Goal: Task Accomplishment & Management: Manage account settings

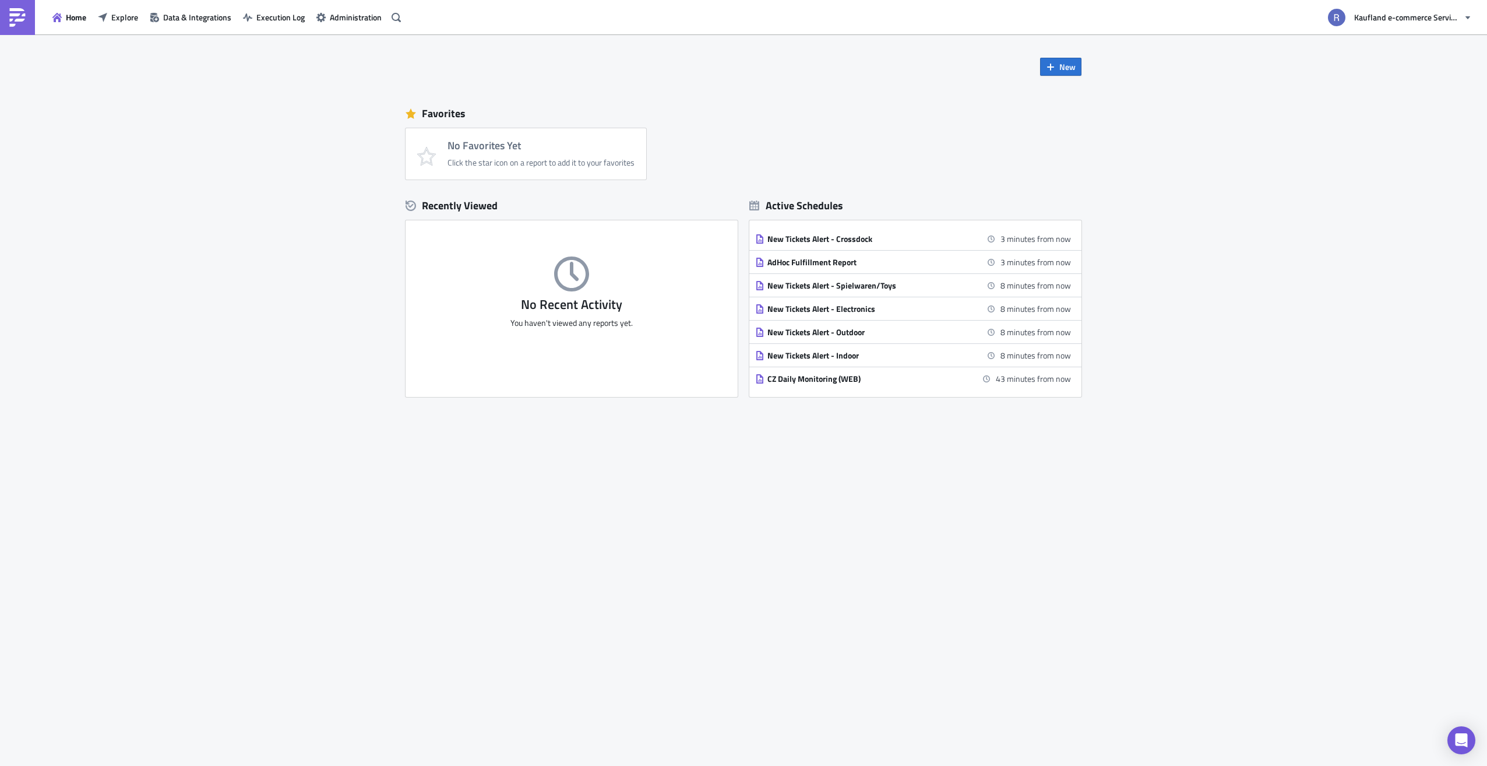
click at [595, 519] on div "New Favorites No Favorites Yet Click the star icon on a report to add it to you…" at bounding box center [743, 341] width 699 height 615
click at [126, 17] on span "Explore" at bounding box center [124, 17] width 27 height 12
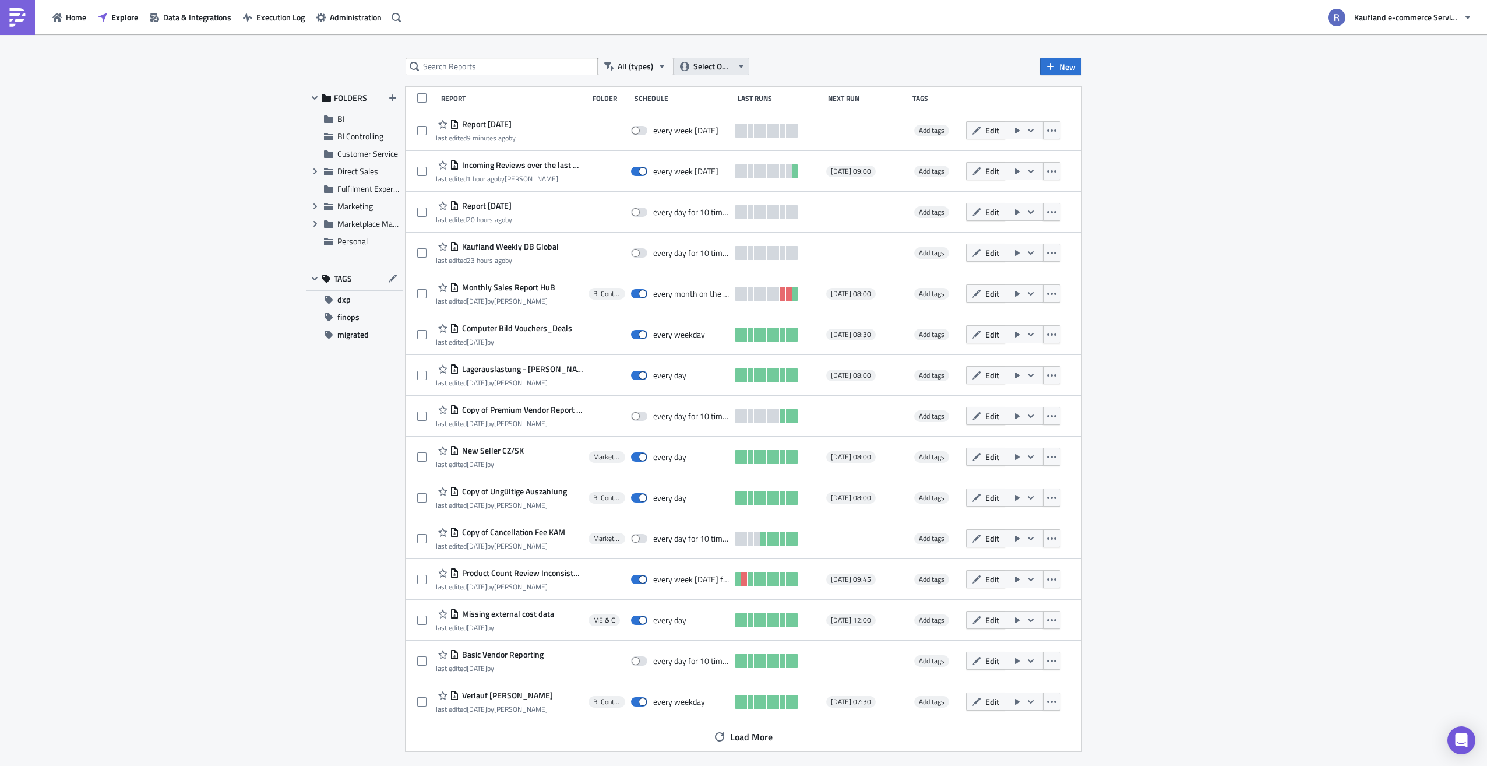
click at [729, 66] on span "Select Owner" at bounding box center [712, 66] width 39 height 13
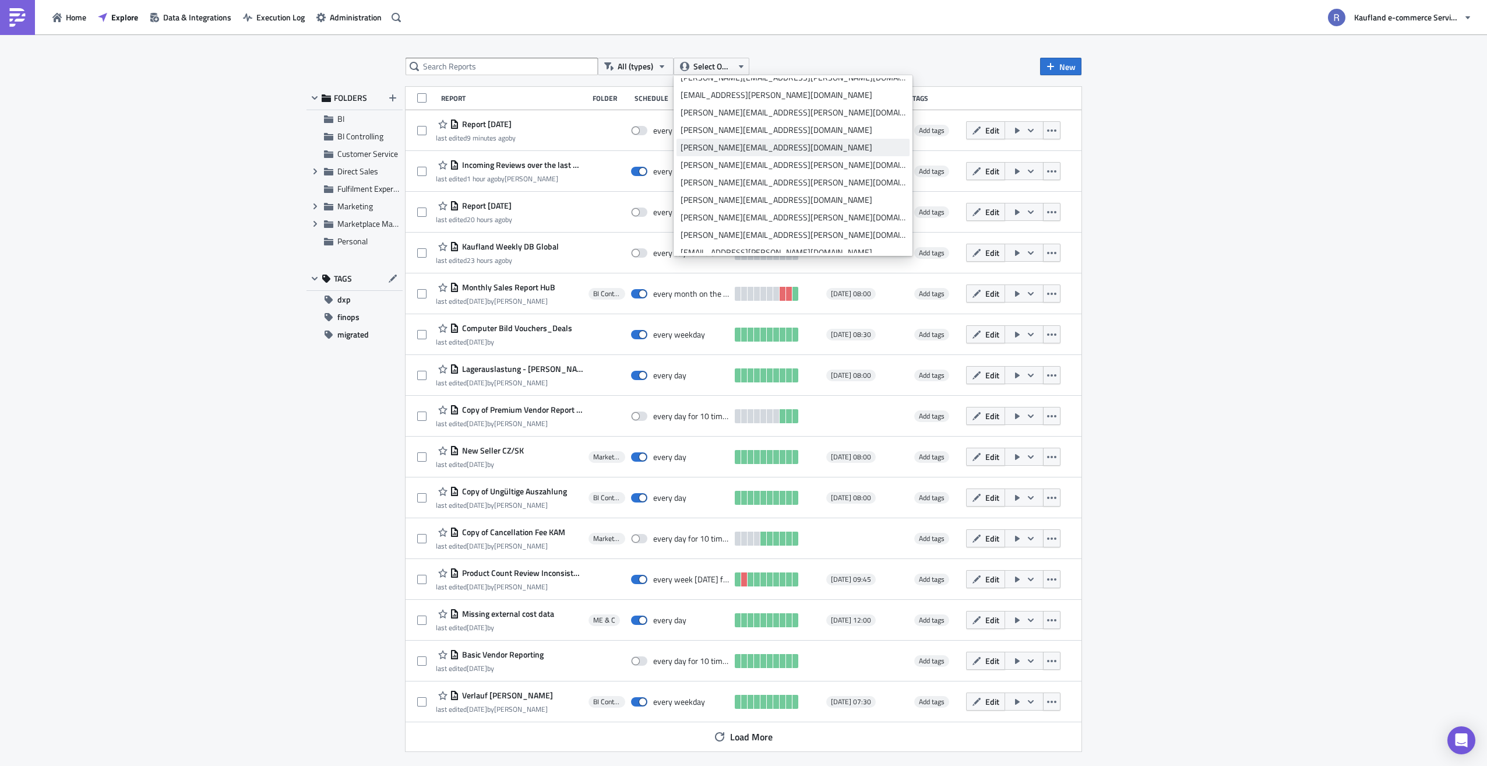
scroll to position [932, 0]
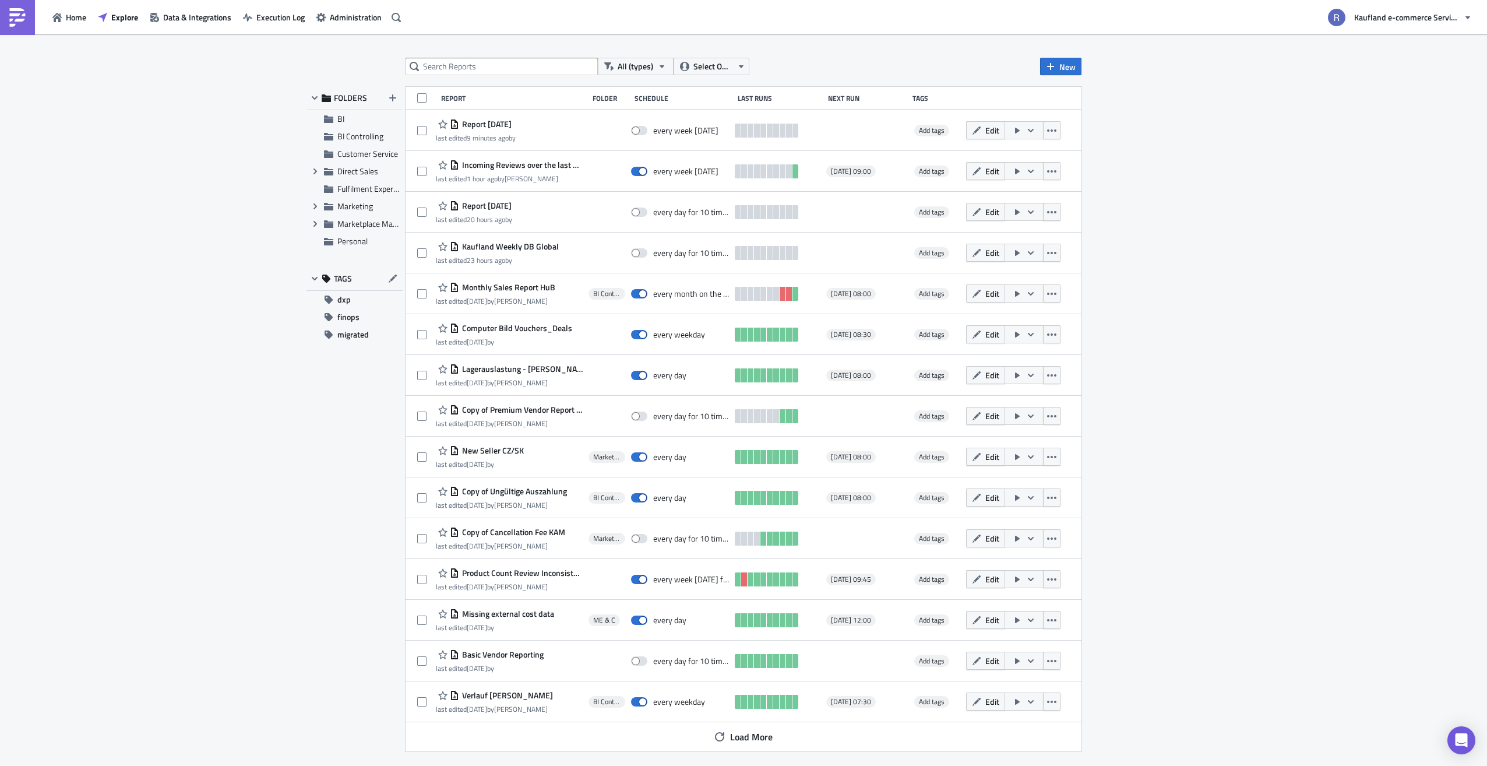
drag, startPoint x: 1424, startPoint y: 530, endPoint x: 1386, endPoint y: 509, distance: 43.8
click at [1387, 509] on div "All (types) Select Owner New FOLDERS BI BI Controlling Customer Service Expand …" at bounding box center [743, 400] width 1487 height 733
click at [723, 61] on span "Select Owner" at bounding box center [712, 66] width 39 height 13
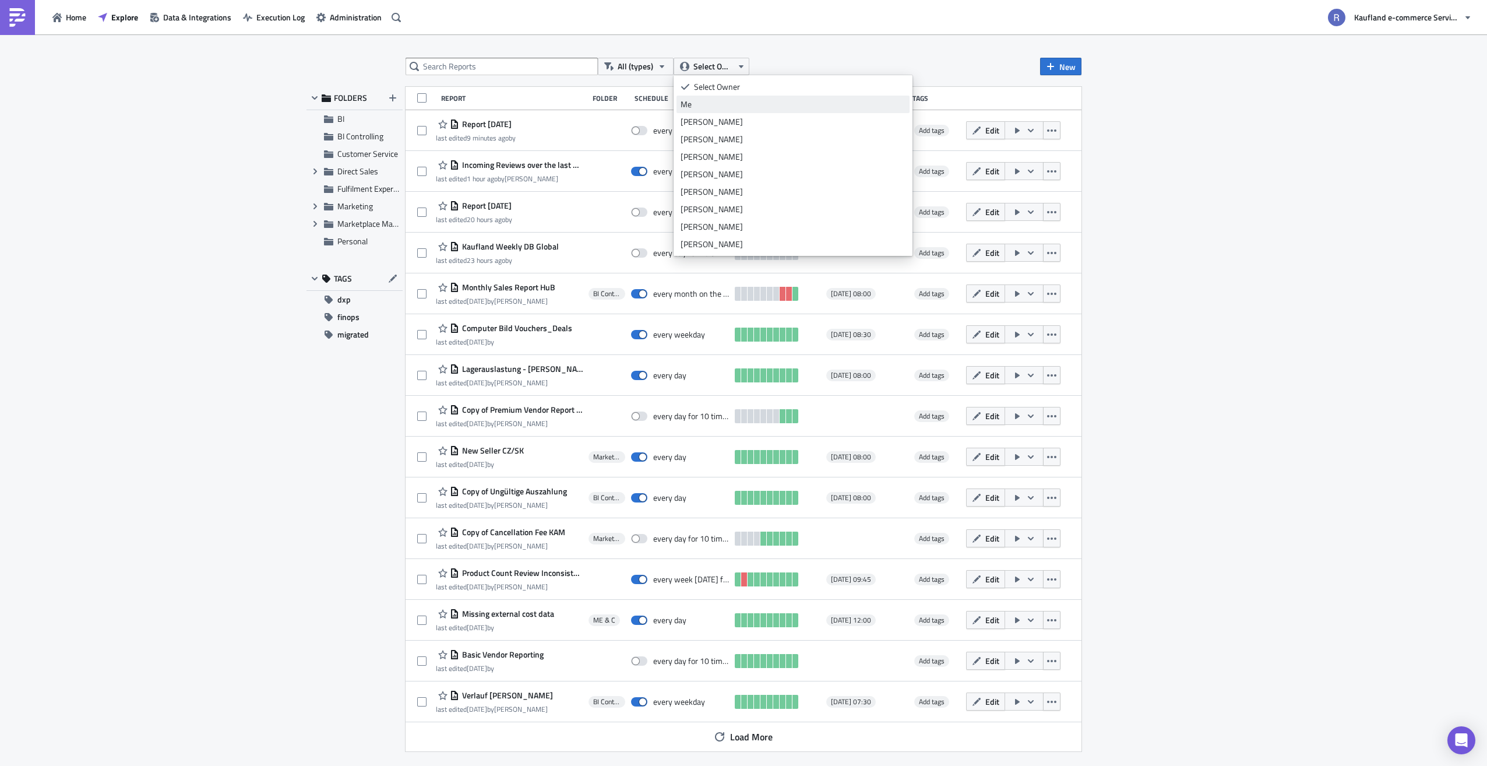
click at [739, 106] on div "Me" at bounding box center [793, 104] width 225 height 12
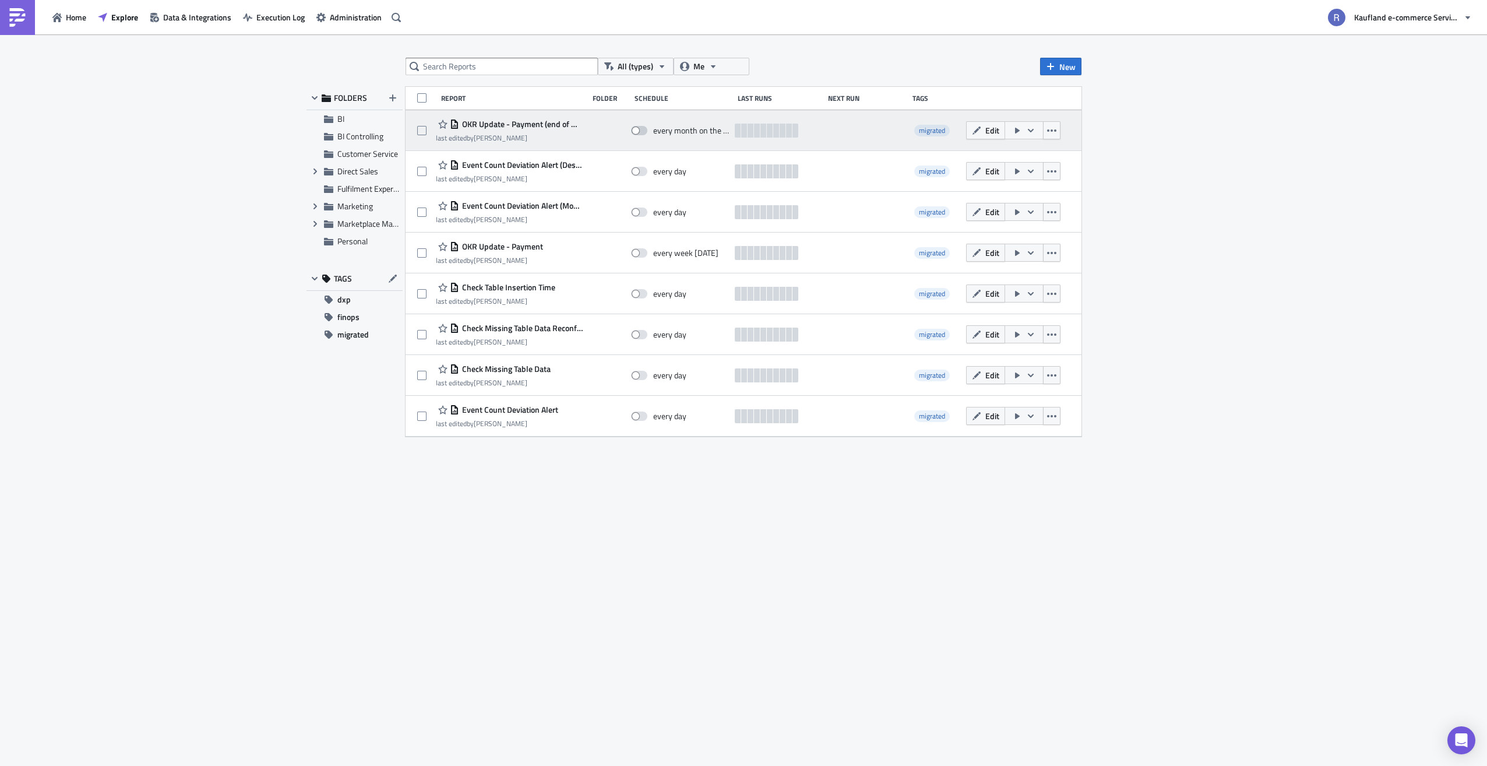
click at [636, 128] on span at bounding box center [639, 130] width 16 height 9
click at [636, 128] on input "checkbox" at bounding box center [637, 131] width 8 height 8
checkbox input "true"
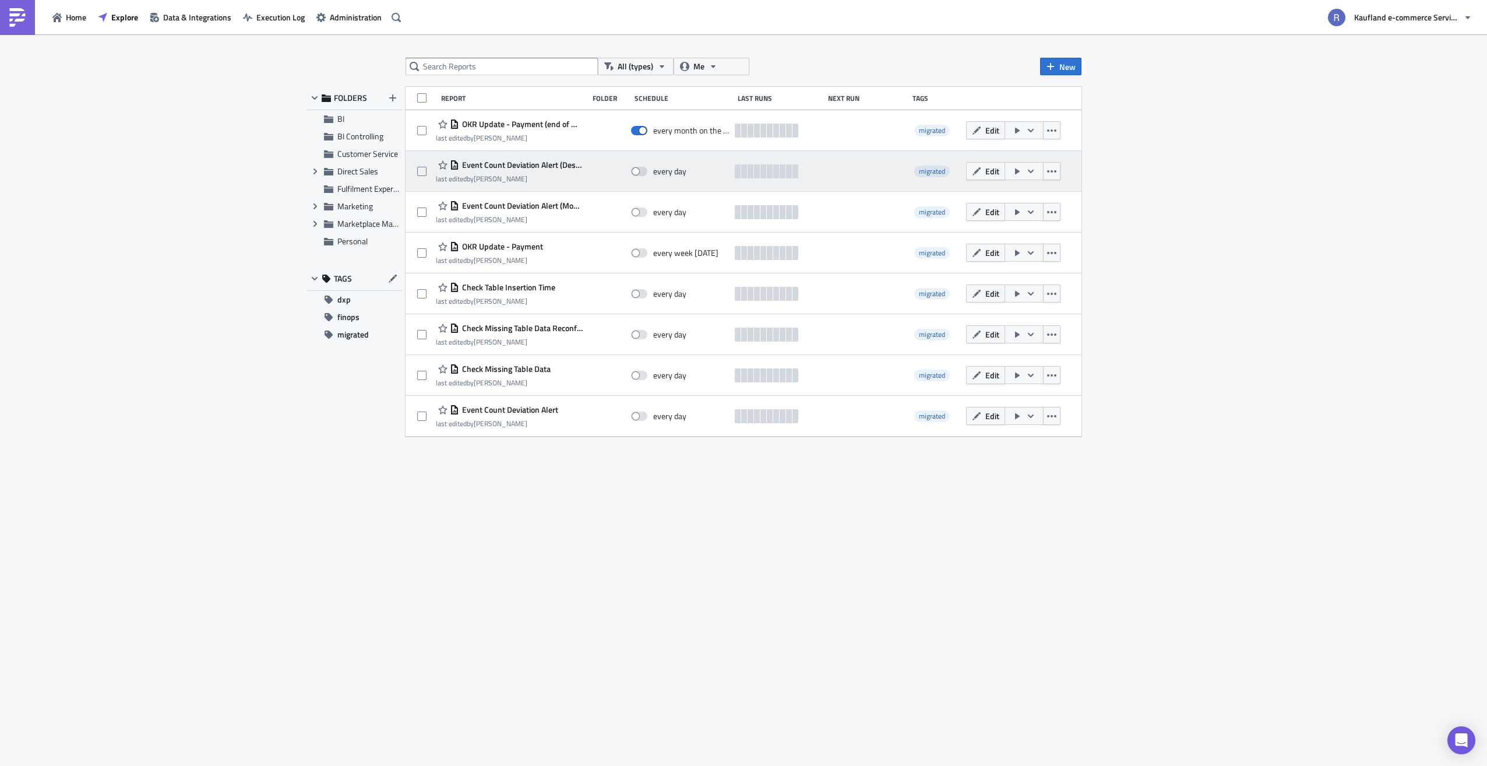
click at [636, 162] on div "every day" at bounding box center [680, 171] width 98 height 23
click at [637, 169] on span at bounding box center [639, 171] width 16 height 9
click at [637, 169] on input "checkbox" at bounding box center [637, 172] width 8 height 8
checkbox input "true"
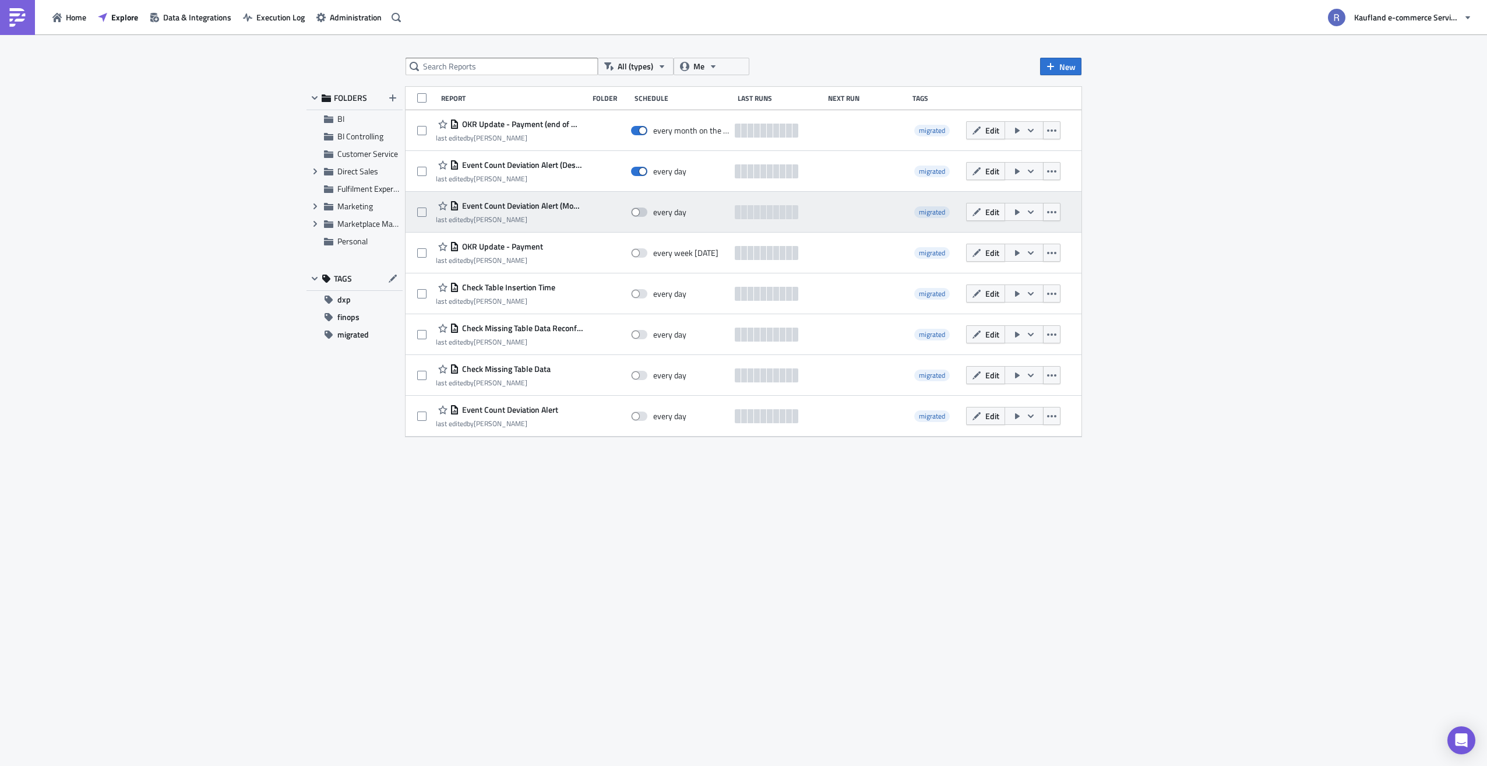
click at [643, 207] on label at bounding box center [642, 212] width 22 height 10
click at [641, 209] on input "checkbox" at bounding box center [637, 213] width 8 height 8
checkbox input "true"
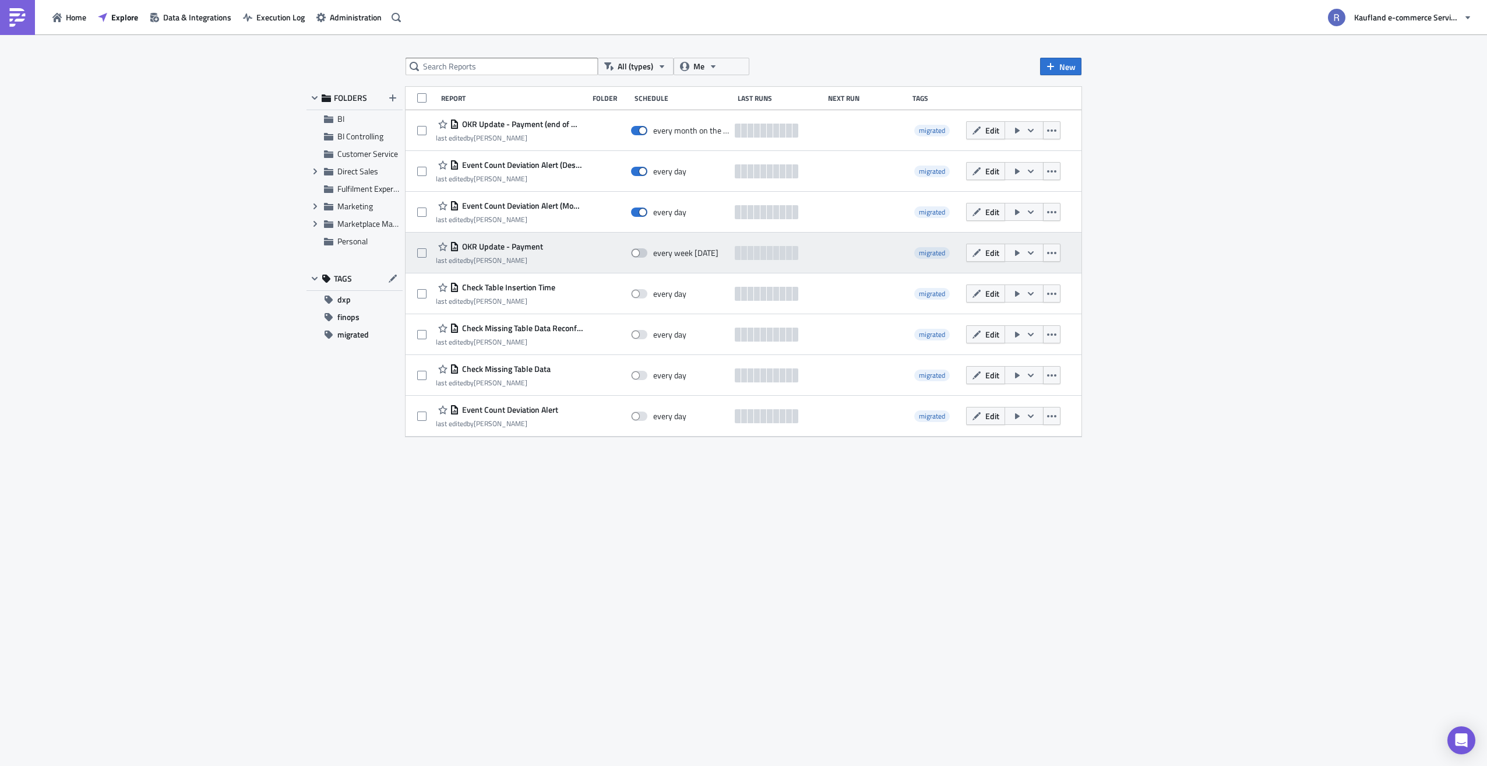
click at [642, 249] on span at bounding box center [639, 252] width 16 height 9
click at [641, 249] on input "checkbox" at bounding box center [637, 253] width 8 height 8
checkbox input "true"
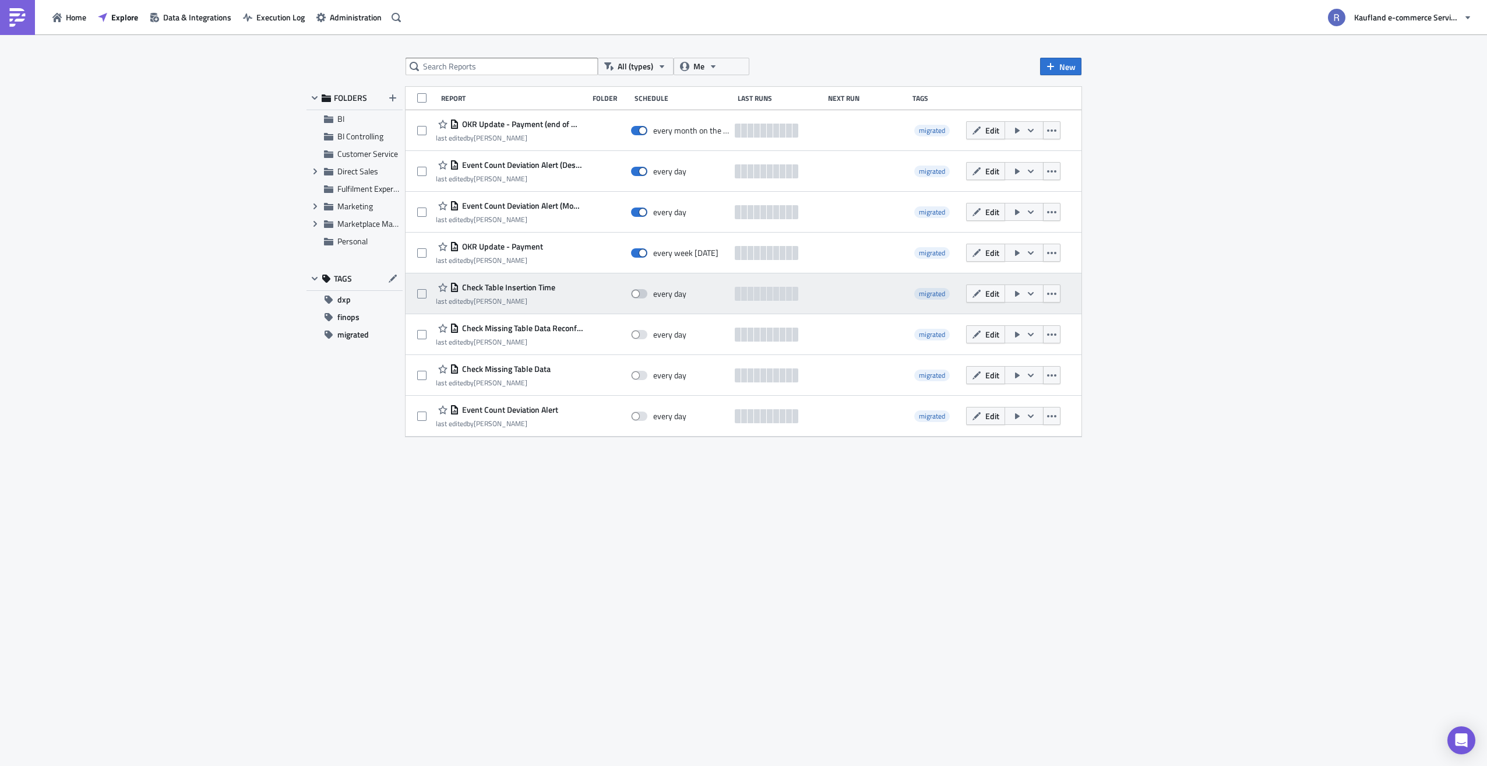
click at [640, 295] on span at bounding box center [639, 293] width 16 height 9
click at [640, 295] on input "checkbox" at bounding box center [637, 294] width 8 height 8
checkbox input "true"
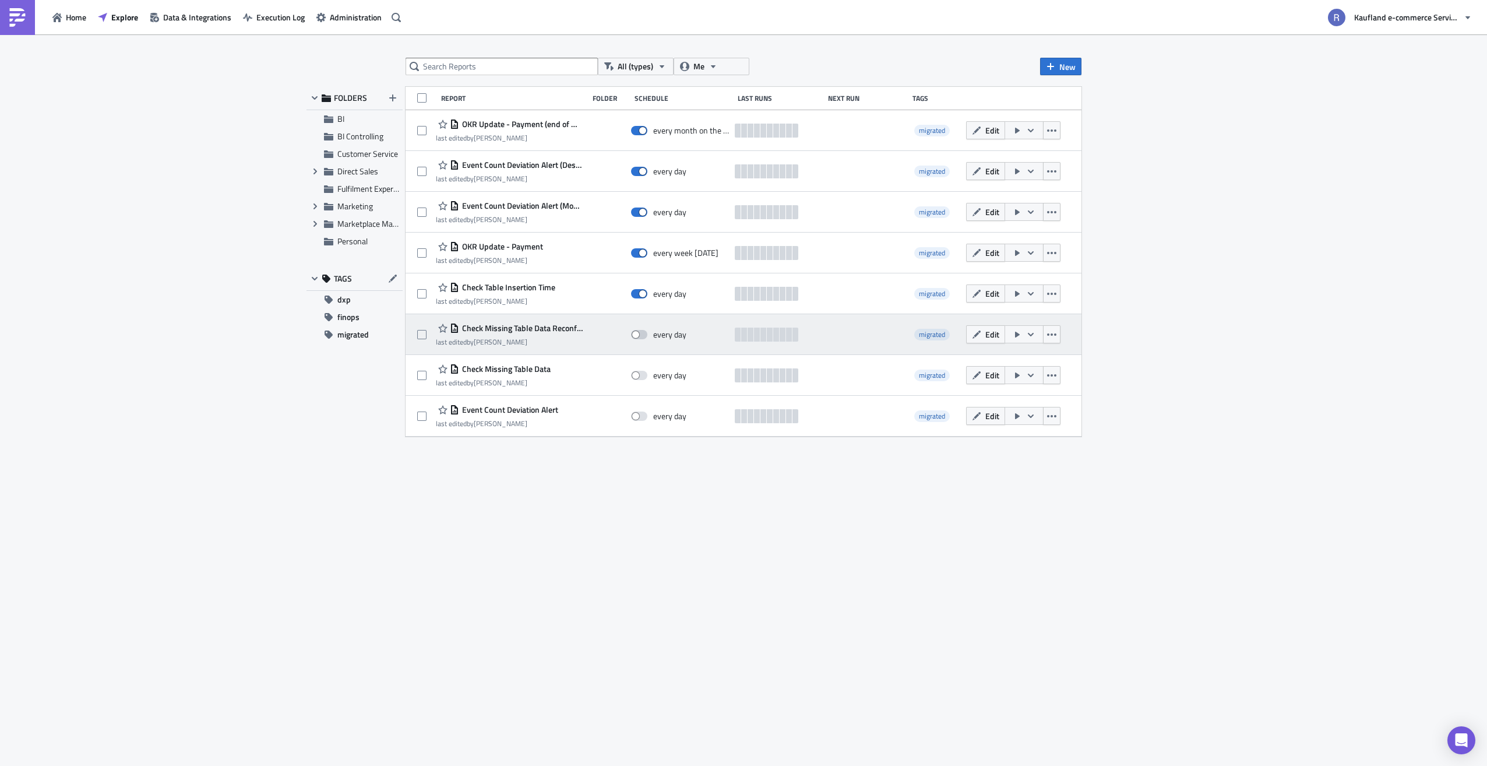
click at [644, 333] on span at bounding box center [639, 334] width 16 height 9
click at [641, 333] on input "checkbox" at bounding box center [637, 335] width 8 height 8
checkbox input "true"
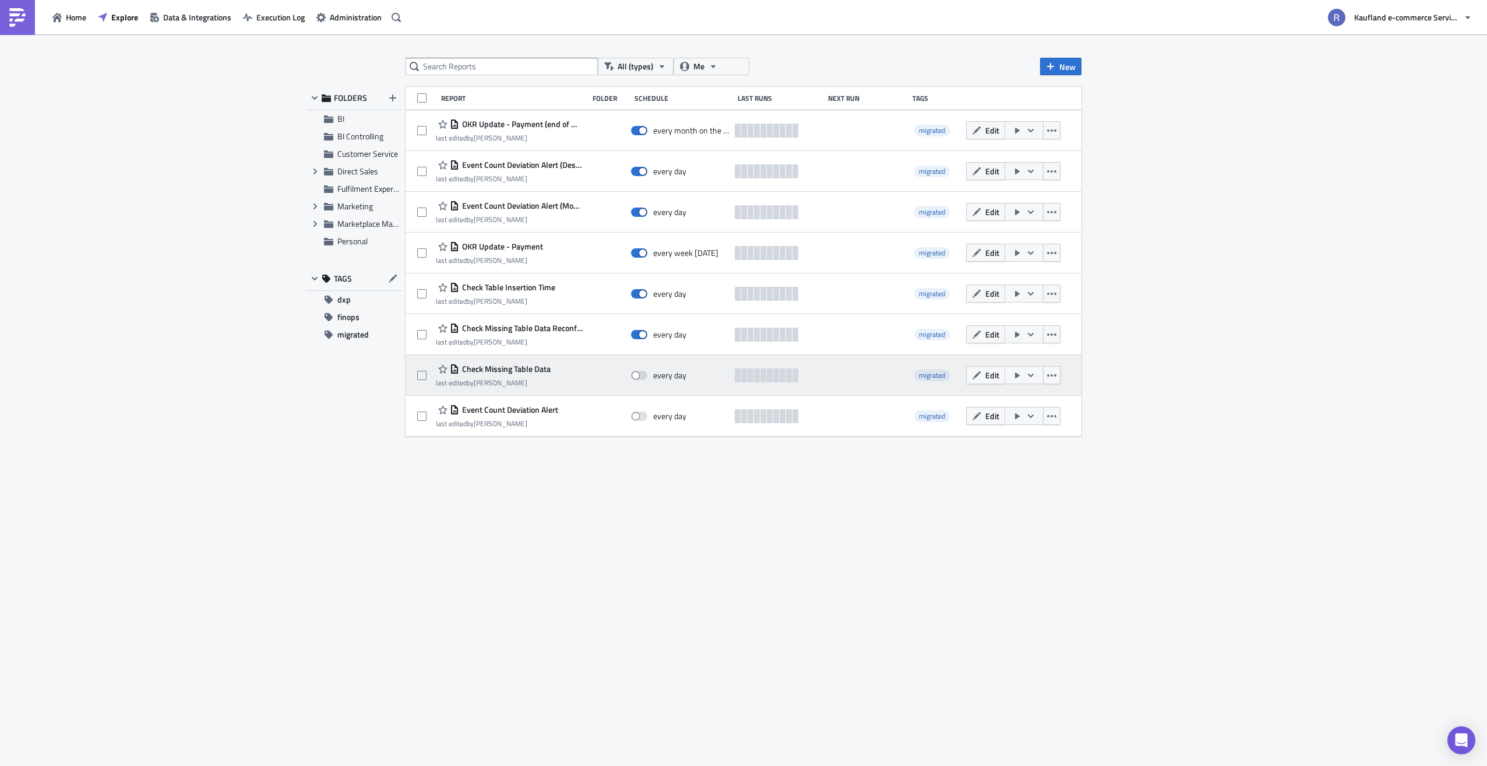
click at [640, 364] on div "every day" at bounding box center [680, 375] width 98 height 23
click at [640, 377] on span at bounding box center [639, 375] width 16 height 9
click at [640, 377] on input "checkbox" at bounding box center [637, 376] width 8 height 8
checkbox input "true"
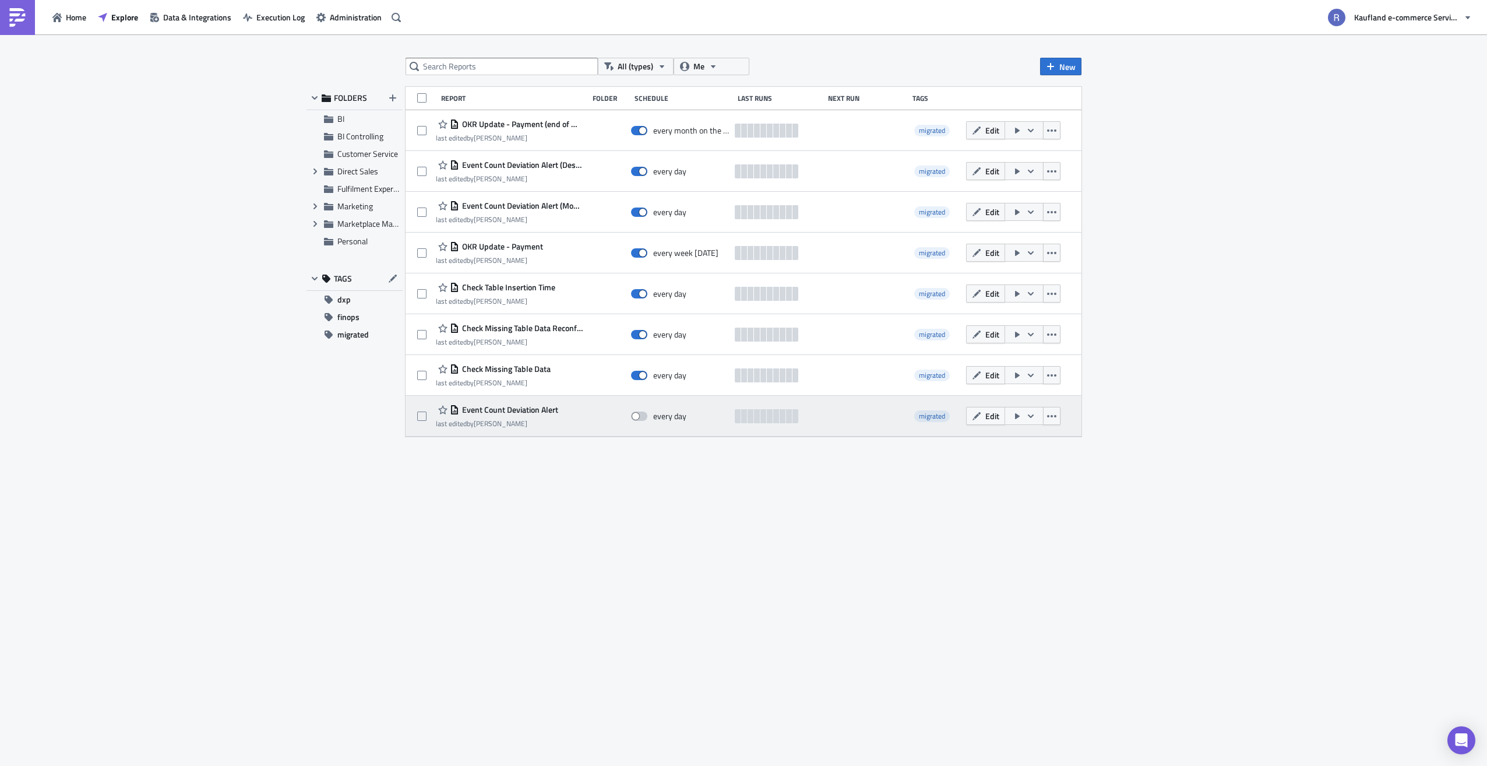
click at [638, 420] on span at bounding box center [639, 415] width 16 height 9
click at [638, 420] on input "checkbox" at bounding box center [637, 417] width 8 height 8
click at [633, 414] on span at bounding box center [639, 415] width 16 height 9
click at [633, 414] on input "checkbox" at bounding box center [637, 417] width 8 height 8
checkbox input "false"
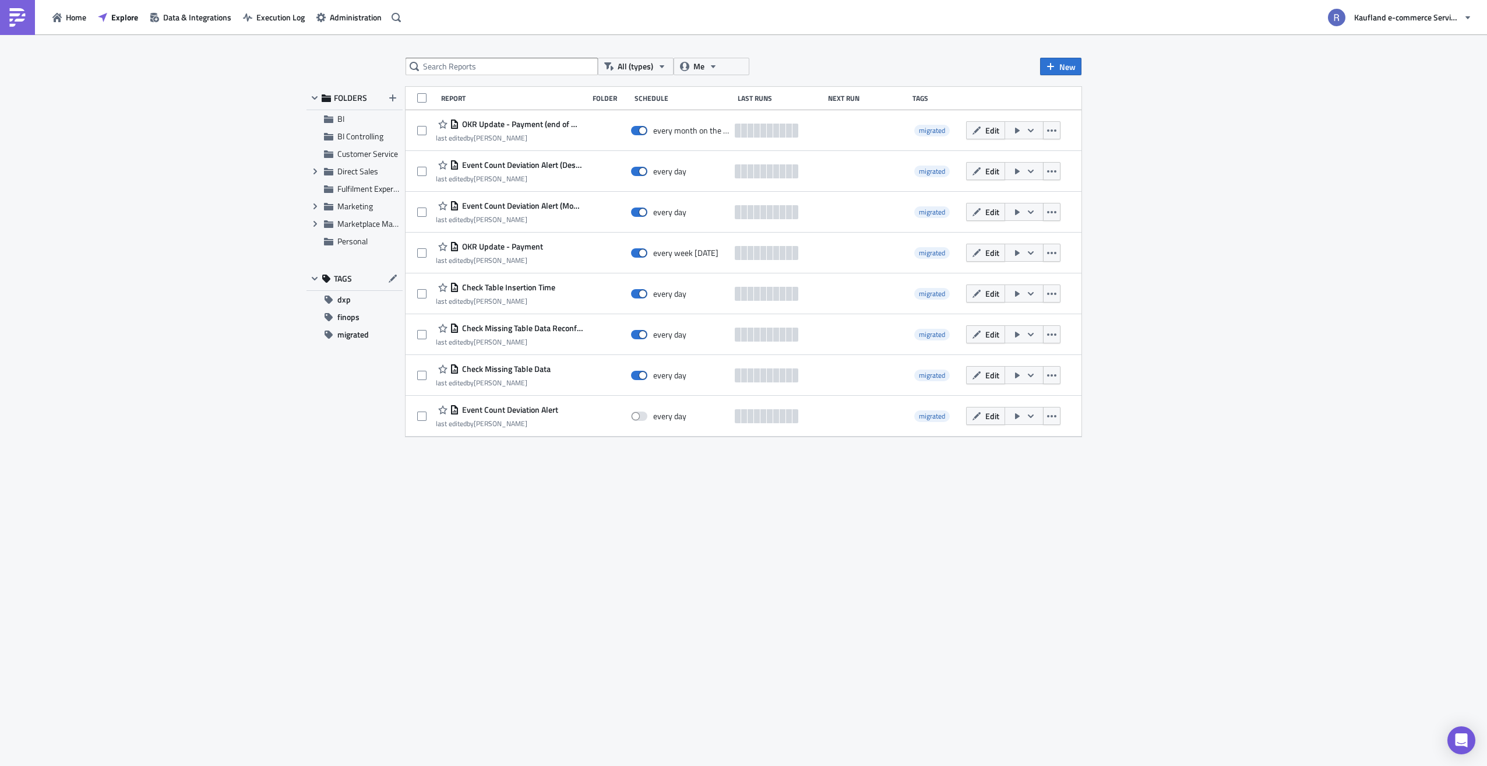
click at [583, 481] on div "All (types) Me New FOLDERS BI BI Controlling Customer Service Expand group Dire…" at bounding box center [743, 401] width 699 height 686
click at [463, 533] on div "All (types) Me New FOLDERS BI BI Controlling Customer Service Expand group Dire…" at bounding box center [743, 401] width 699 height 686
